Goal: Information Seeking & Learning: Learn about a topic

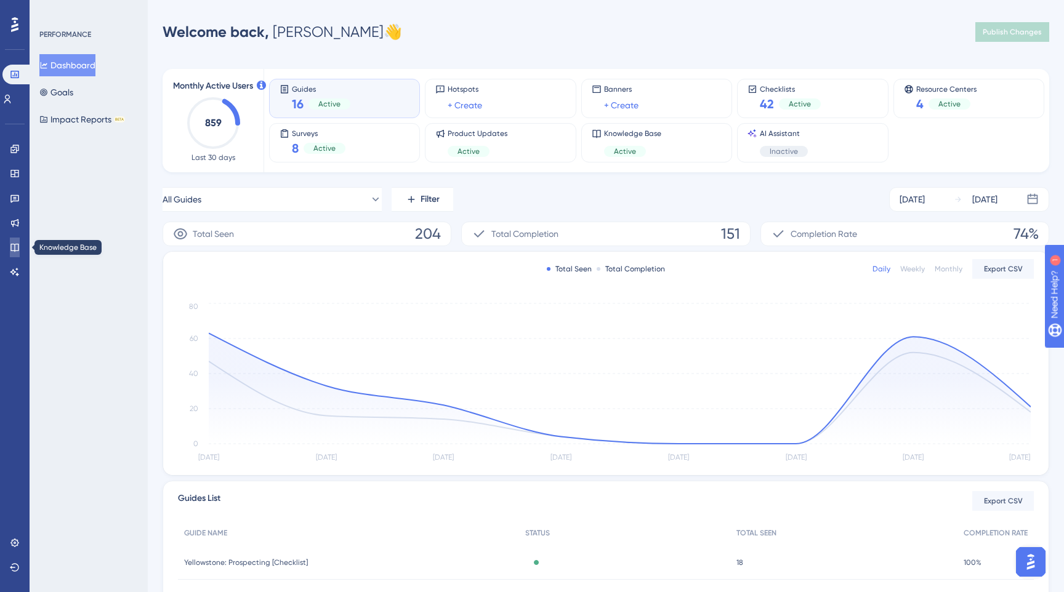
click at [12, 247] on icon at bounding box center [15, 248] width 10 height 10
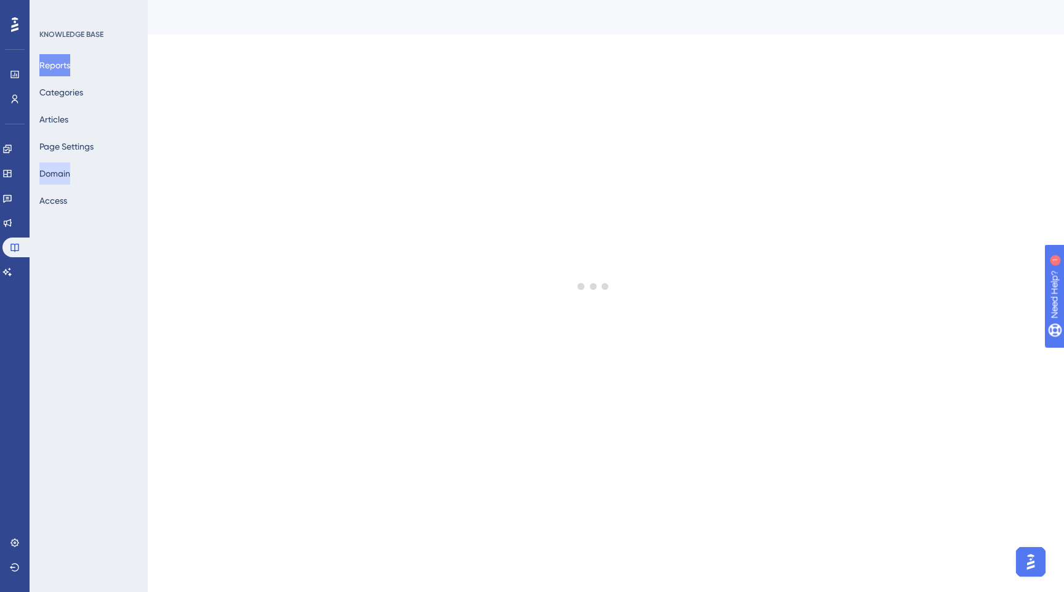
click at [67, 173] on button "Domain" at bounding box center [54, 173] width 31 height 22
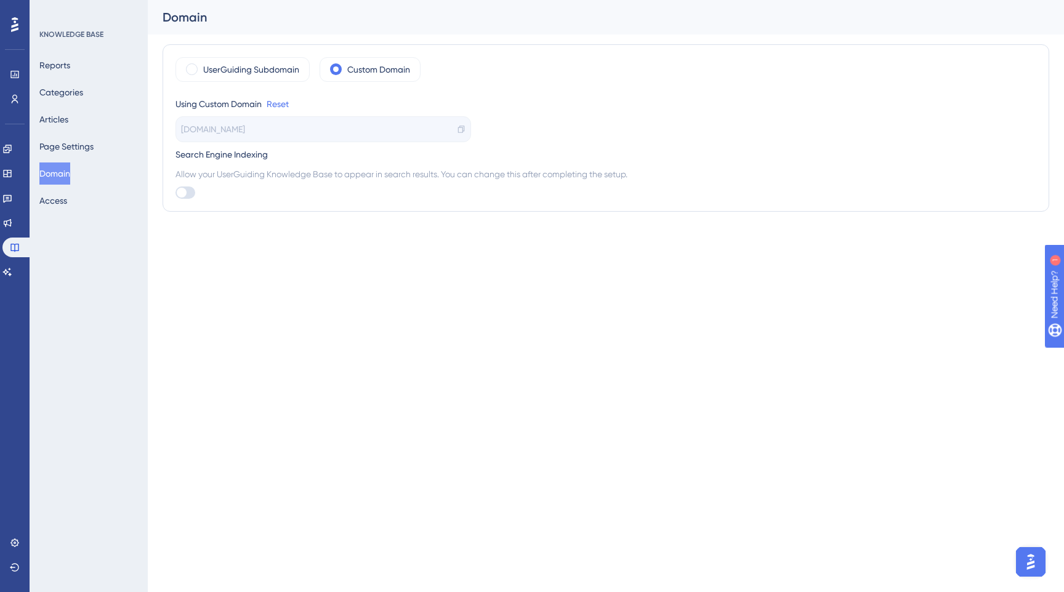
click at [67, 173] on button "Domain" at bounding box center [54, 173] width 31 height 22
drag, startPoint x: 275, startPoint y: 132, endPoint x: 168, endPoint y: 127, distance: 107.2
click at [168, 128] on div "UserGuiding Subdomain Custom Domain Using Custom Domain Reset [DOMAIN_NAME] Sea…" at bounding box center [605, 127] width 886 height 167
click at [210, 132] on span "[DOMAIN_NAME]" at bounding box center [213, 129] width 64 height 15
drag, startPoint x: 178, startPoint y: 129, endPoint x: 269, endPoint y: 128, distance: 90.5
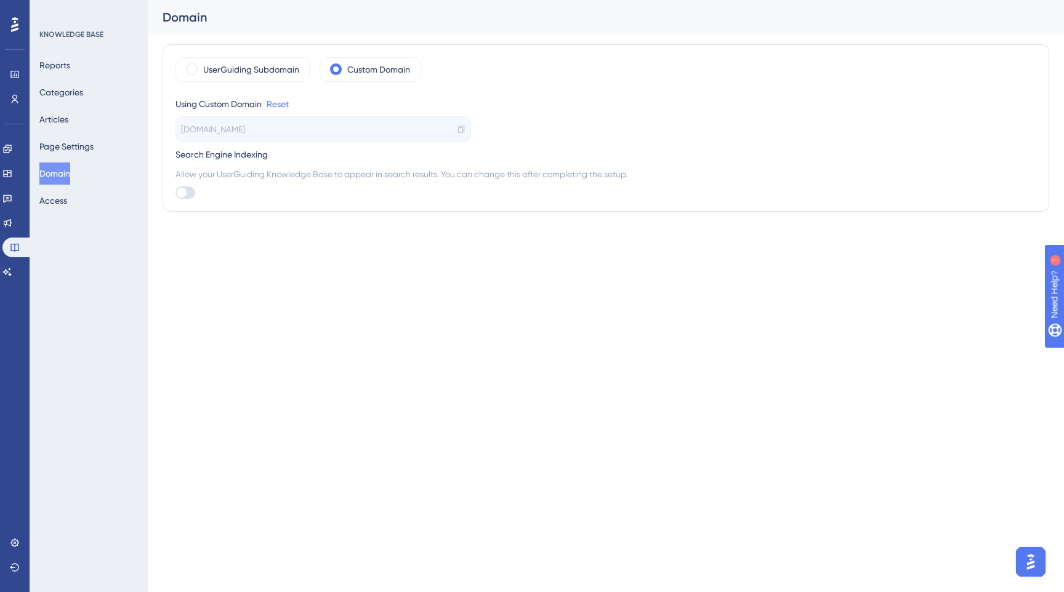
click at [269, 128] on div "[DOMAIN_NAME]" at bounding box center [322, 129] width 295 height 26
click at [214, 127] on span "[DOMAIN_NAME]" at bounding box center [213, 129] width 64 height 15
drag, startPoint x: 180, startPoint y: 126, endPoint x: 279, endPoint y: 129, distance: 99.1
click at [279, 129] on div "[DOMAIN_NAME]" at bounding box center [322, 129] width 295 height 26
click at [245, 136] on span "[DOMAIN_NAME]" at bounding box center [213, 129] width 64 height 15
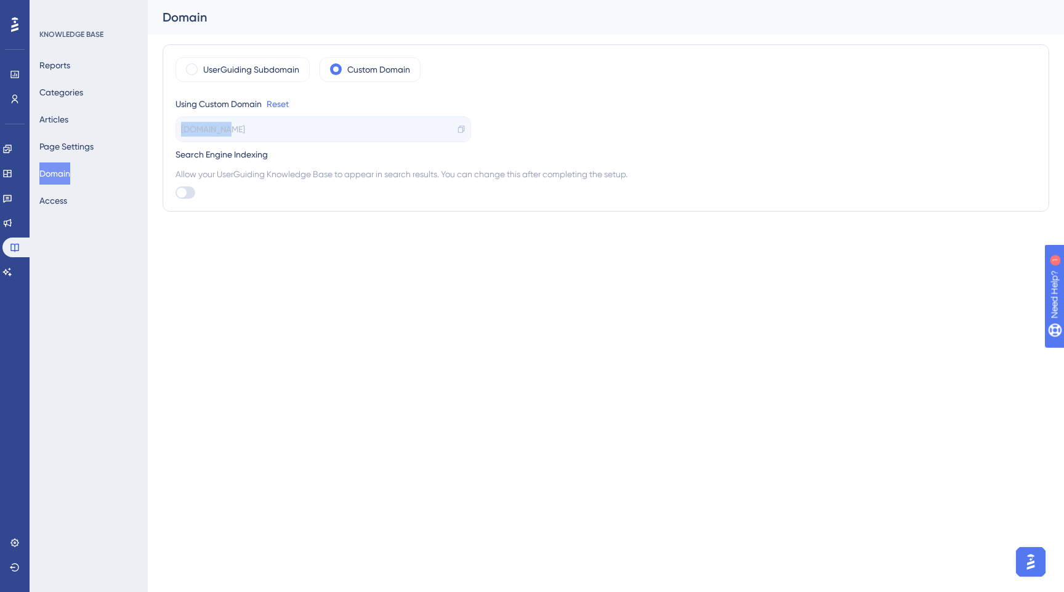
drag, startPoint x: 180, startPoint y: 127, endPoint x: 220, endPoint y: 127, distance: 40.0
click at [220, 127] on div "[DOMAIN_NAME]" at bounding box center [322, 129] width 295 height 26
click at [215, 125] on span "[DOMAIN_NAME]" at bounding box center [213, 129] width 64 height 15
drag, startPoint x: 200, startPoint y: 127, endPoint x: 174, endPoint y: 127, distance: 25.9
click at [174, 127] on div "UserGuiding Subdomain Custom Domain Using Custom Domain Reset [DOMAIN_NAME] Sea…" at bounding box center [605, 127] width 886 height 167
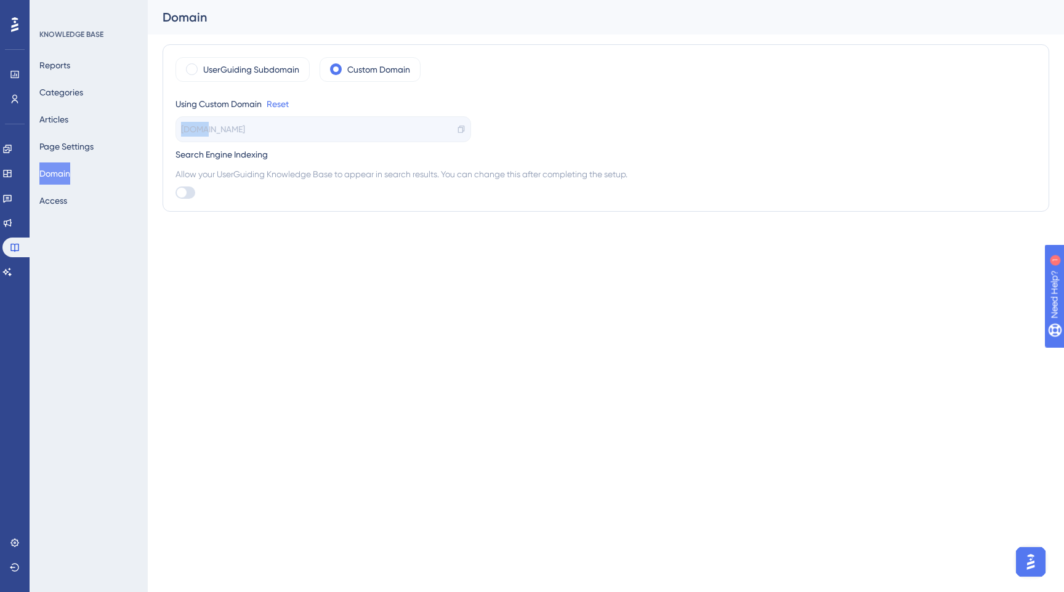
click at [189, 129] on span "[DOMAIN_NAME]" at bounding box center [213, 129] width 64 height 15
drag, startPoint x: 180, startPoint y: 129, endPoint x: 283, endPoint y: 127, distance: 103.4
click at [284, 128] on div "[DOMAIN_NAME]" at bounding box center [322, 129] width 295 height 26
click at [283, 127] on div "[DOMAIN_NAME]" at bounding box center [322, 129] width 295 height 26
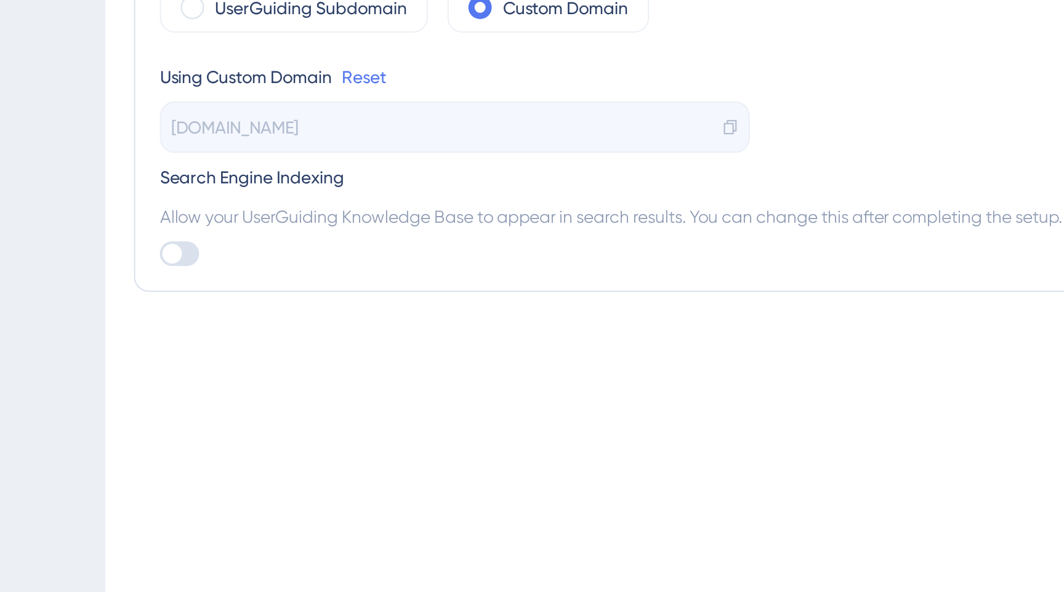
drag, startPoint x: 184, startPoint y: 130, endPoint x: 272, endPoint y: 129, distance: 88.0
click at [272, 129] on div "[DOMAIN_NAME]" at bounding box center [322, 129] width 295 height 26
click at [207, 129] on span "[DOMAIN_NAME]" at bounding box center [213, 129] width 64 height 15
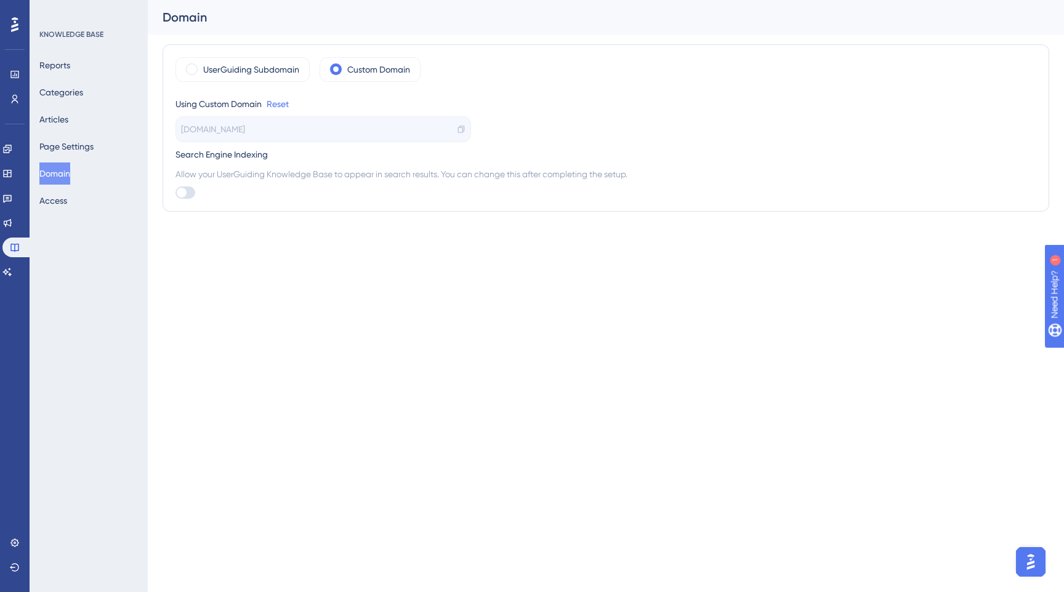
click at [180, 246] on html "Performance Users Engagement Widgets Feedback Product Updates Knowledge Base AI…" at bounding box center [532, 130] width 1064 height 261
drag, startPoint x: 171, startPoint y: 153, endPoint x: 282, endPoint y: 173, distance: 112.6
click at [282, 174] on div "UserGuiding Subdomain Custom Domain Using Custom Domain Reset [DOMAIN_NAME] Sea…" at bounding box center [605, 127] width 886 height 167
click at [282, 173] on span "Allow your UserGuiding Knowledge Base to appear in search results. You can chan…" at bounding box center [605, 174] width 860 height 15
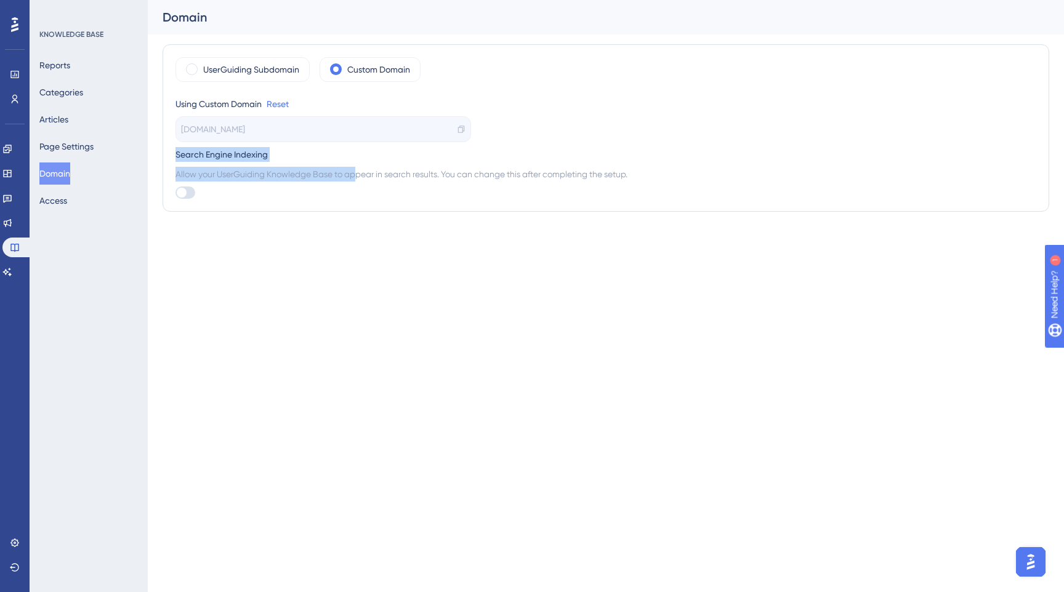
drag, startPoint x: 175, startPoint y: 154, endPoint x: 318, endPoint y: 169, distance: 143.6
click at [318, 169] on div "UserGuiding Subdomain Custom Domain Using Custom Domain Reset [DOMAIN_NAME] Sea…" at bounding box center [605, 127] width 886 height 167
click at [318, 169] on span "Allow your UserGuiding Knowledge Base to appear in search results. You can chan…" at bounding box center [605, 174] width 860 height 15
drag, startPoint x: 277, startPoint y: 151, endPoint x: 302, endPoint y: 154, distance: 24.9
click at [302, 154] on div "UserGuiding Subdomain Custom Domain Using Custom Domain Reset [DOMAIN_NAME] Sea…" at bounding box center [605, 127] width 886 height 167
